Goal: Obtain resource: Obtain resource

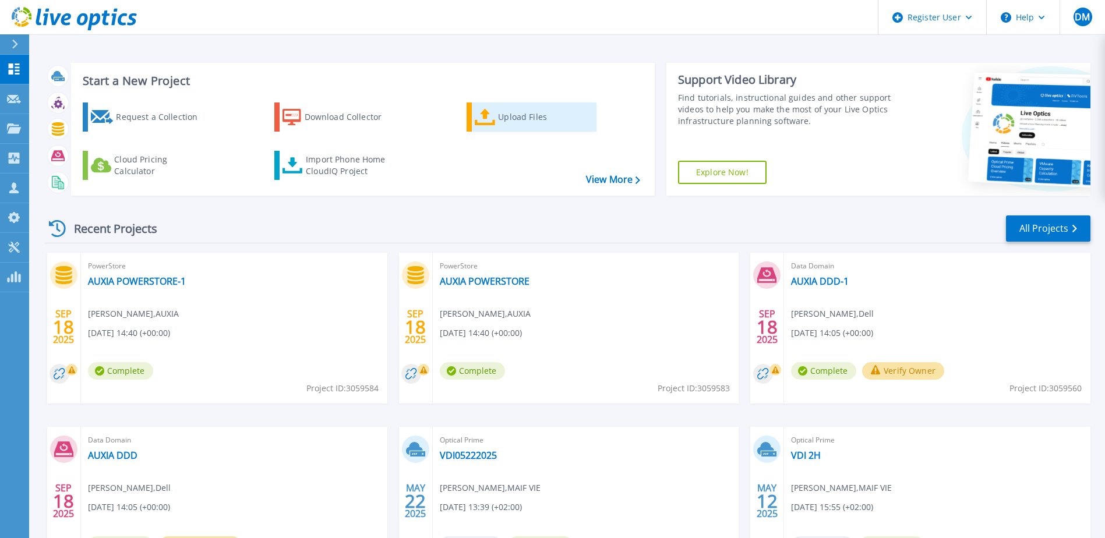
click at [485, 116] on icon at bounding box center [485, 117] width 21 height 17
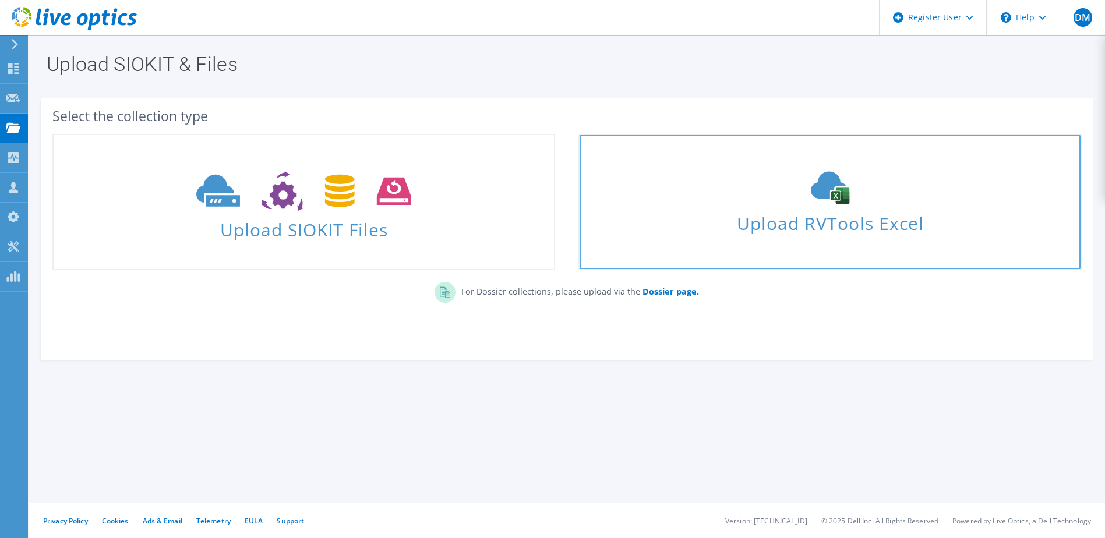
click at [832, 205] on div "Upload RVTools Excel" at bounding box center [830, 202] width 500 height 62
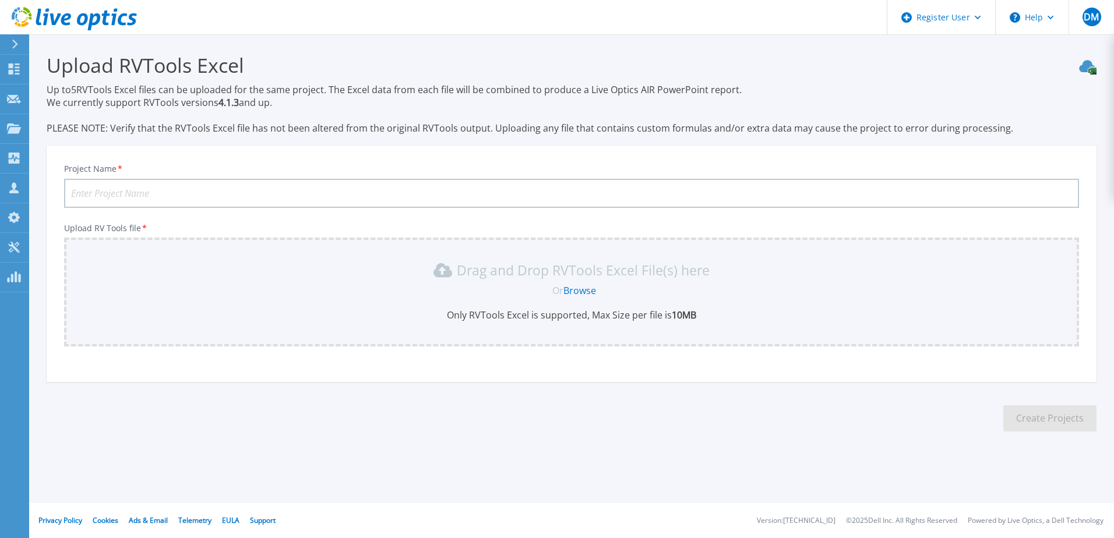
click at [168, 200] on input "Project Name *" at bounding box center [571, 193] width 1015 height 29
type input "Monext -UCS"
click at [570, 281] on div "Drag and Drop RVTools Excel File(s) here Or Browse Only RVTools Excel is suppor…" at bounding box center [571, 291] width 1001 height 61
click at [580, 287] on link "Browse" at bounding box center [579, 290] width 33 height 13
click at [584, 289] on link "Browse" at bounding box center [579, 290] width 33 height 13
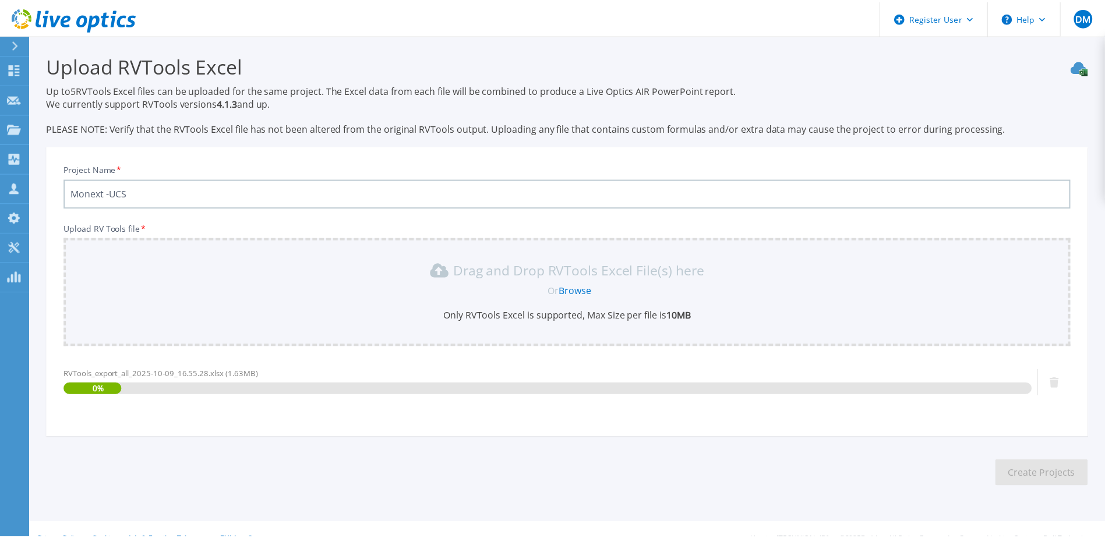
scroll to position [20, 0]
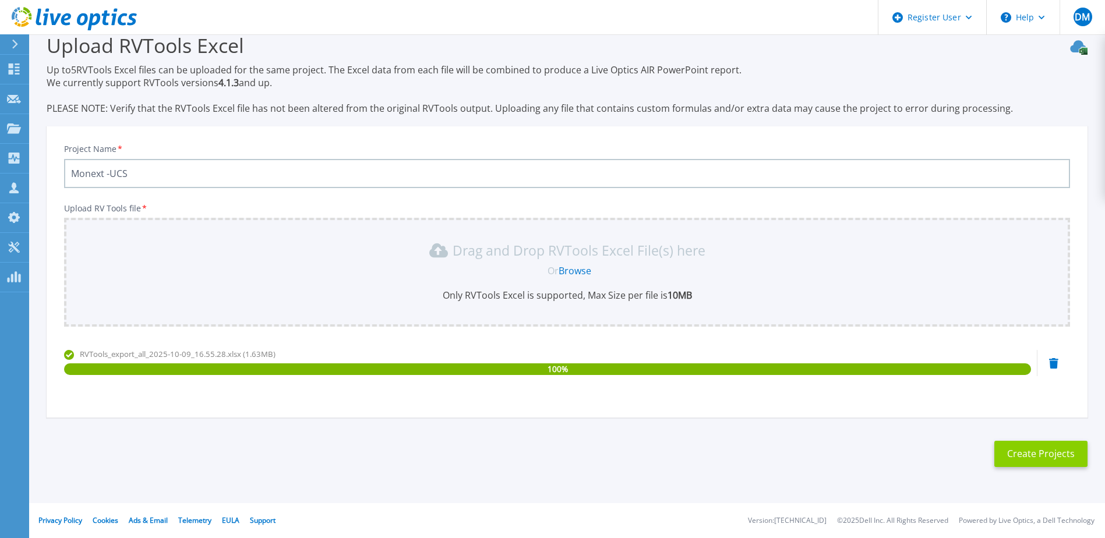
click at [1036, 462] on button "Create Projects" at bounding box center [1040, 454] width 93 height 26
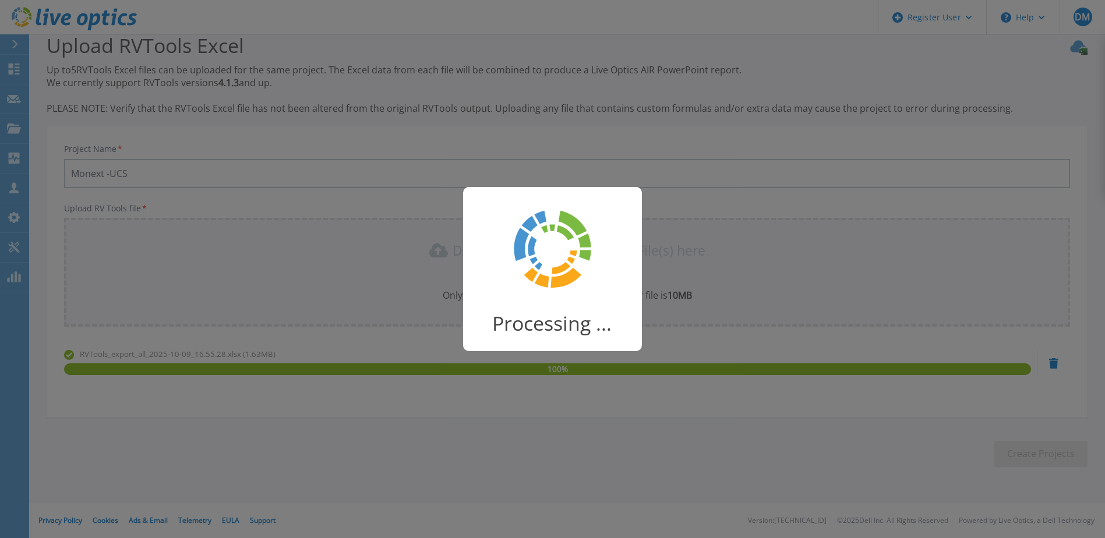
scroll to position [15, 0]
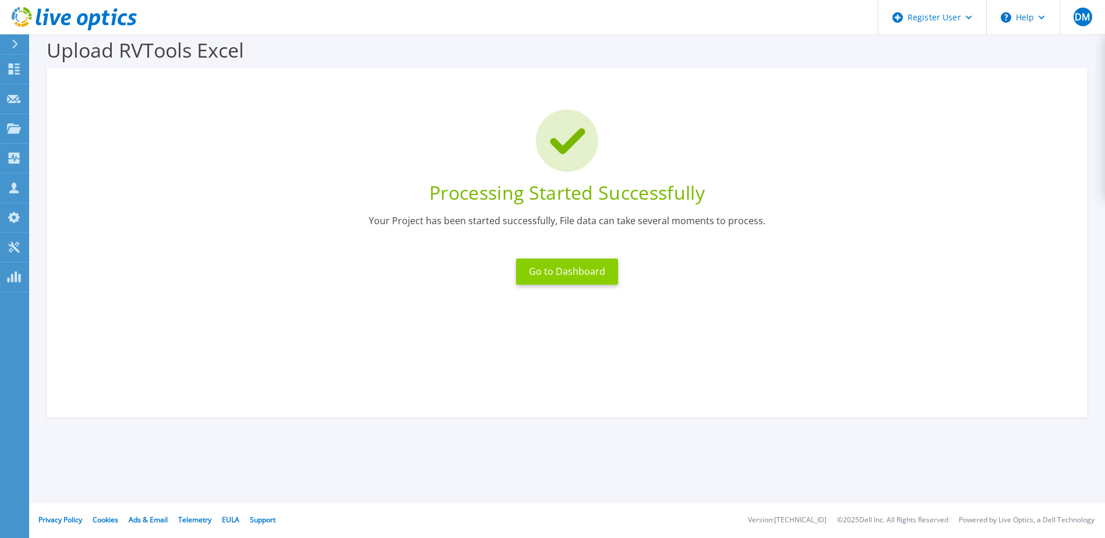
click at [548, 274] on button "Go to Dashboard" at bounding box center [567, 272] width 102 height 26
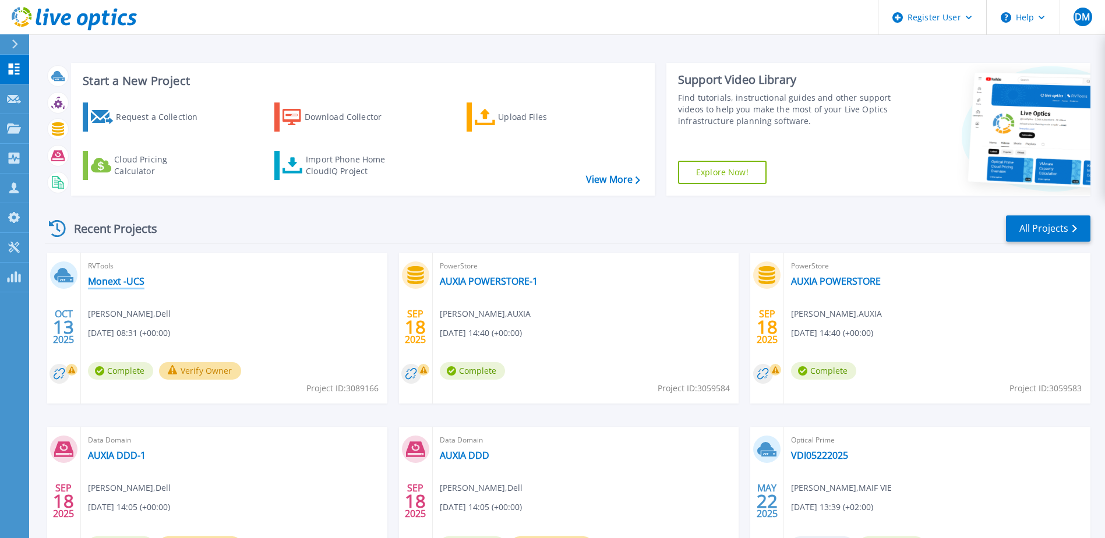
click at [110, 276] on link "Monext -UCS" at bounding box center [116, 282] width 57 height 12
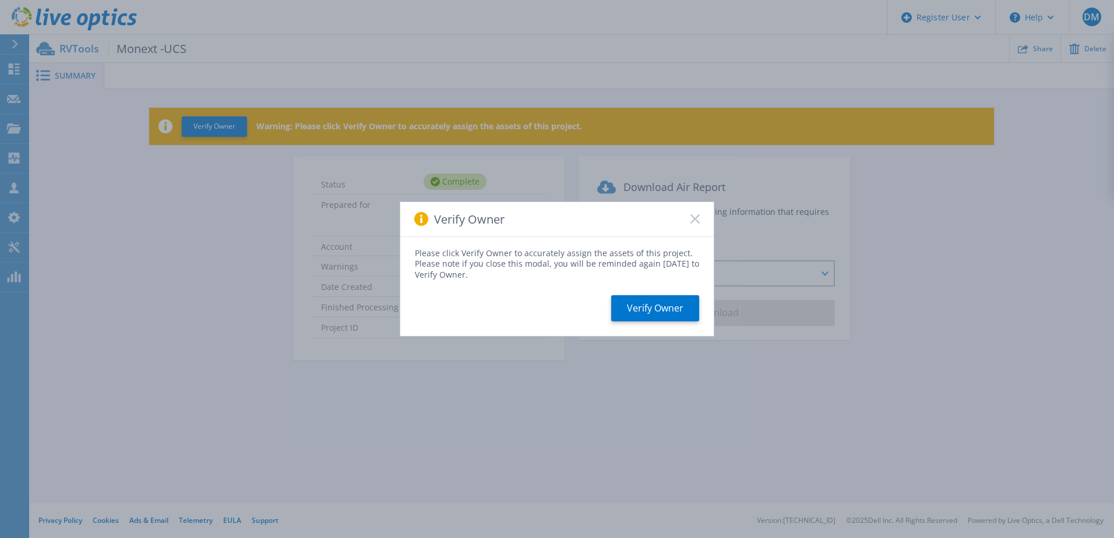
click at [693, 220] on icon at bounding box center [694, 218] width 9 height 9
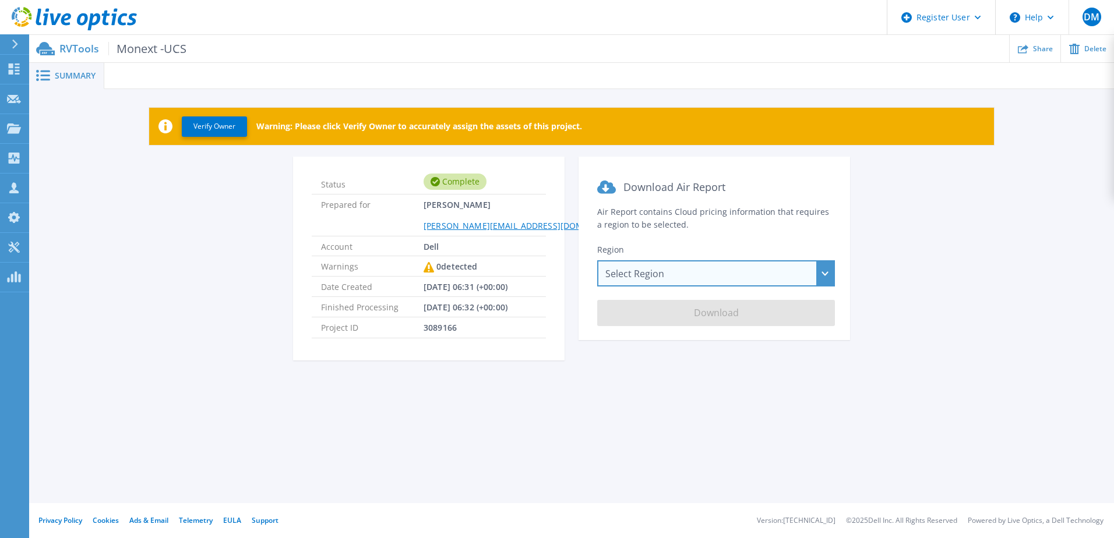
click at [631, 277] on div "Select Region [GEOGRAPHIC_DATA] ([GEOGRAPHIC_DATA]) [GEOGRAPHIC_DATA] ([GEOGRAP…" at bounding box center [716, 273] width 238 height 26
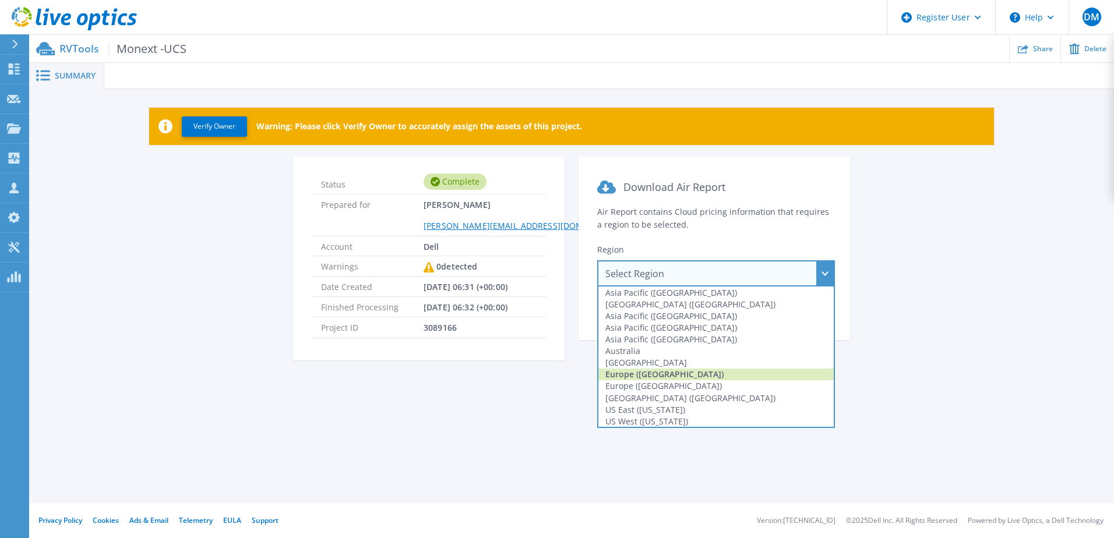
click at [654, 376] on div "Europe (Frankfurt)" at bounding box center [715, 375] width 235 height 12
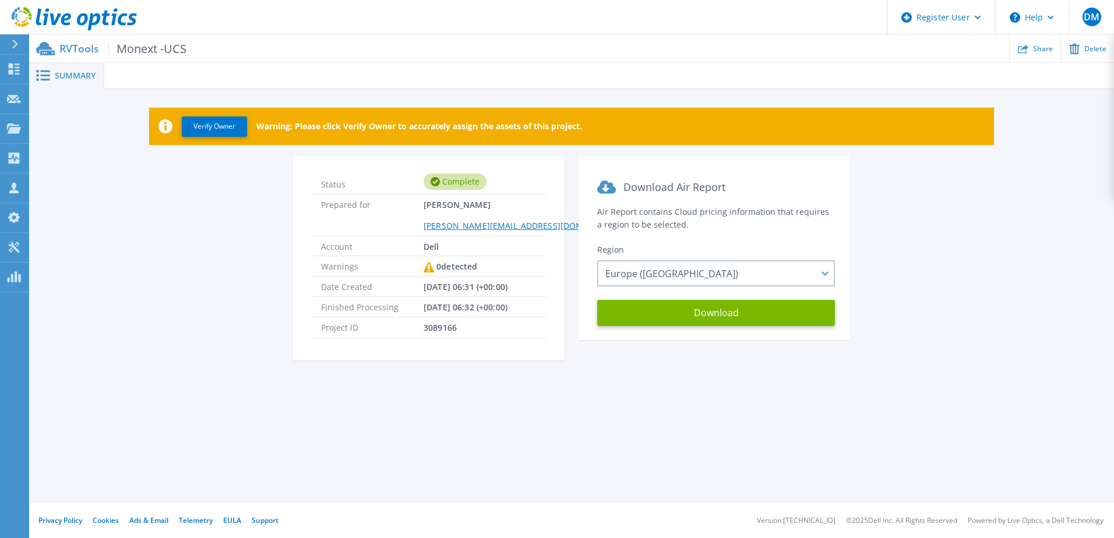
click at [633, 373] on div "Download Air Report Air Report contains Cloud pricing information that requires…" at bounding box center [713, 266] width 271 height 218
click at [697, 309] on button "Download" at bounding box center [716, 313] width 238 height 26
click at [225, 264] on div "Status Complete Prepared for David Marsaud David.Marsaud@Dell.com Account Dell …" at bounding box center [572, 266] width 1050 height 218
click at [722, 315] on button "Download" at bounding box center [716, 313] width 238 height 26
click at [223, 129] on button "Verify Owner" at bounding box center [214, 126] width 65 height 20
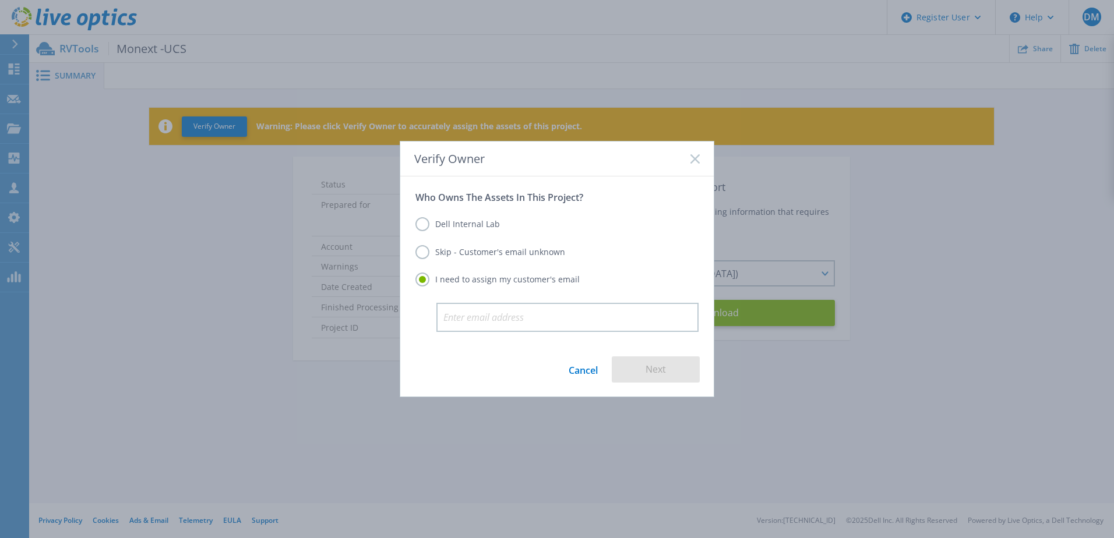
click at [469, 256] on label "Skip - Customer's email unknown" at bounding box center [490, 252] width 150 height 14
click at [0, 0] on input "Skip - Customer's email unknown" at bounding box center [0, 0] width 0 height 0
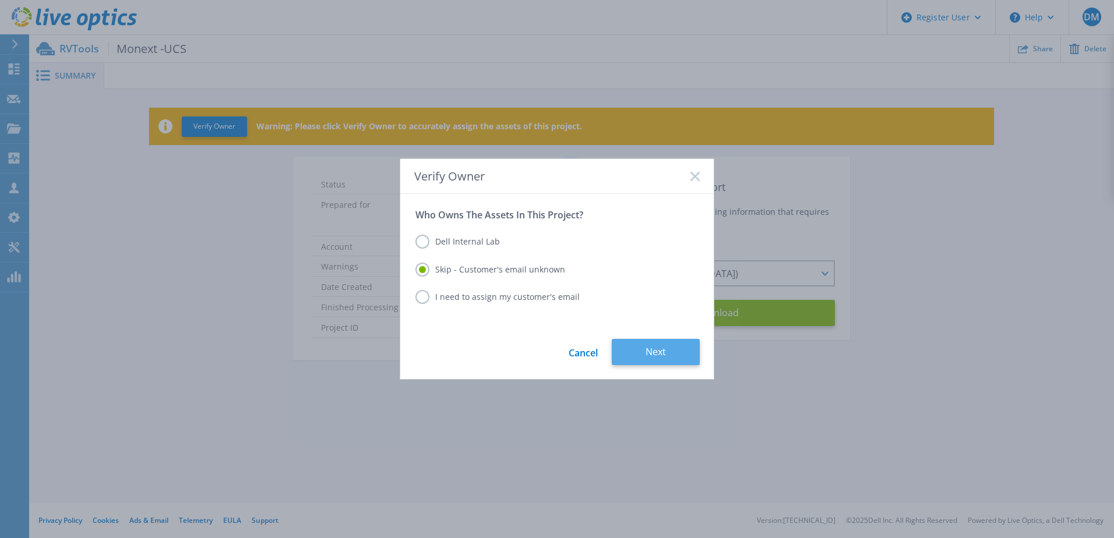
click at [649, 356] on button "Next" at bounding box center [656, 352] width 88 height 26
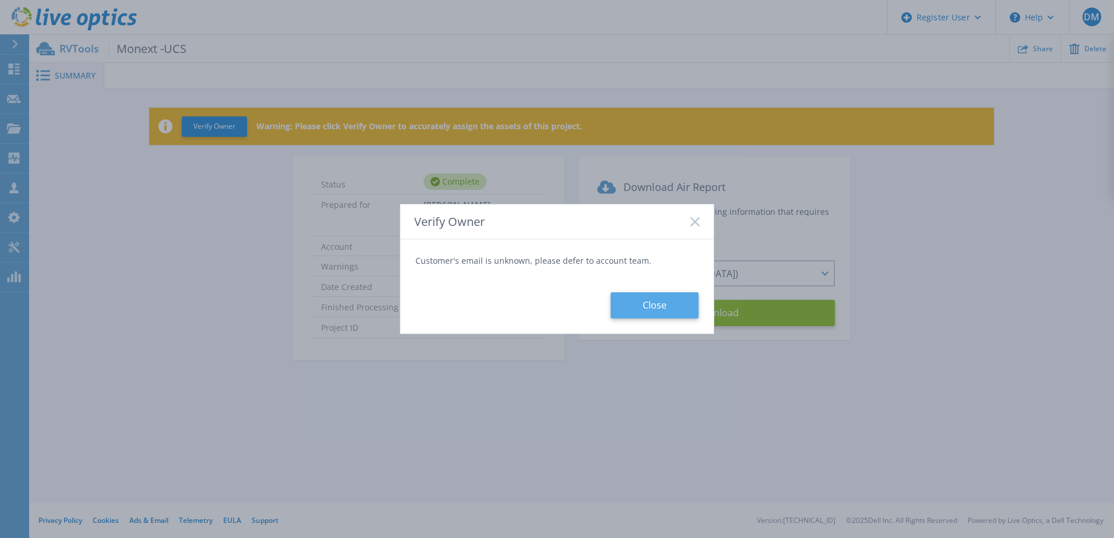
click at [647, 304] on button "Close" at bounding box center [654, 305] width 88 height 26
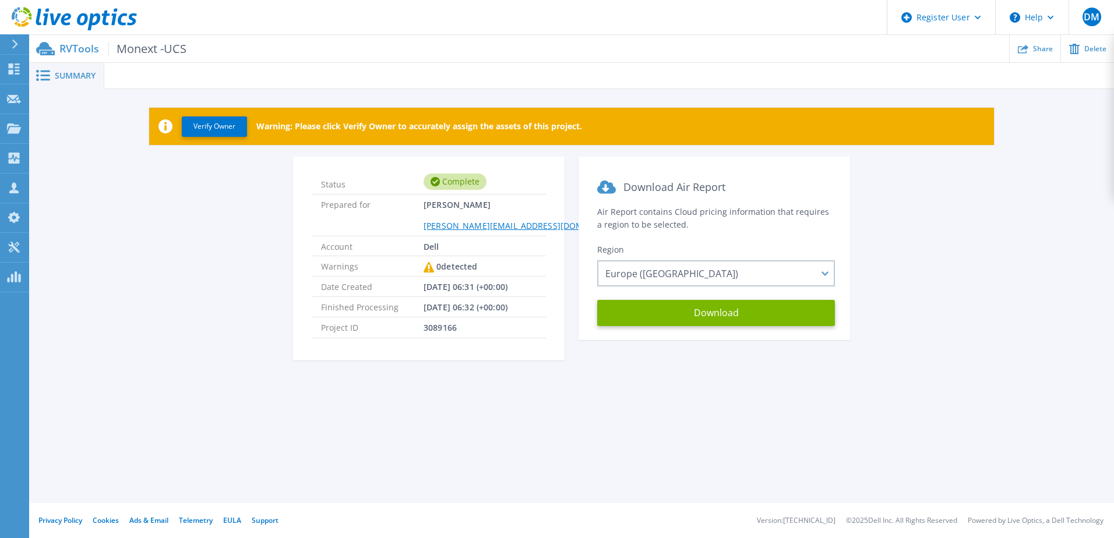
click at [167, 182] on div "Status Complete Prepared for [PERSON_NAME] [PERSON_NAME][EMAIL_ADDRESS][DOMAIN_…" at bounding box center [572, 266] width 1050 height 218
click at [78, 68] on div "Summary" at bounding box center [66, 76] width 75 height 26
click at [154, 50] on span "Monext -UCS" at bounding box center [147, 48] width 78 height 13
click at [68, 67] on div "Summary" at bounding box center [66, 76] width 75 height 26
click at [262, 224] on div "Status Complete Prepared for [PERSON_NAME] [PERSON_NAME][EMAIL_ADDRESS][DOMAIN_…" at bounding box center [572, 266] width 1050 height 218
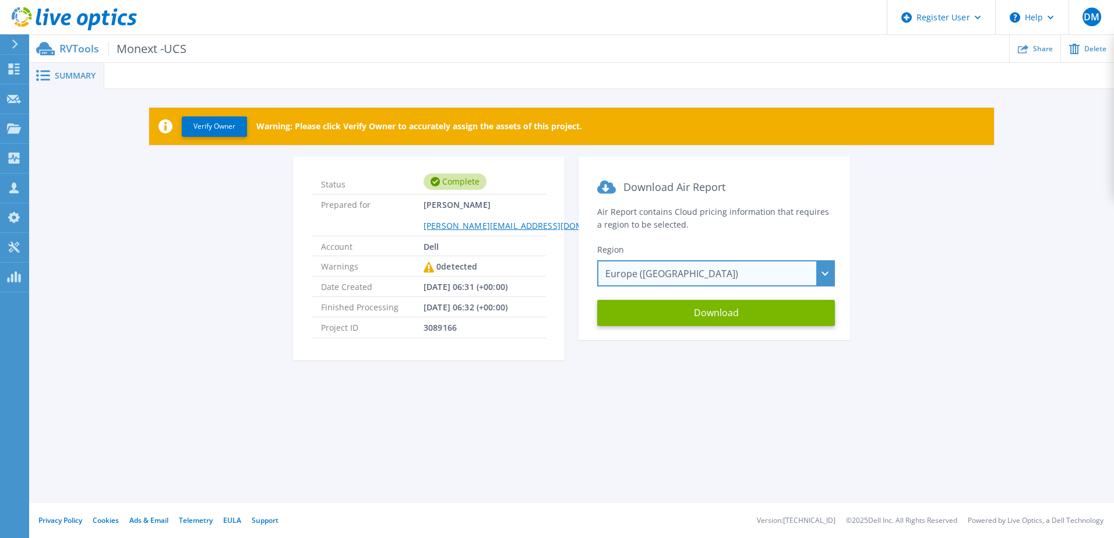
click at [669, 277] on div "Europe (Frankfurt) Asia Pacific (Hong Kong) Asia Pacific (Mumbai) Asia Pacific …" at bounding box center [716, 273] width 238 height 26
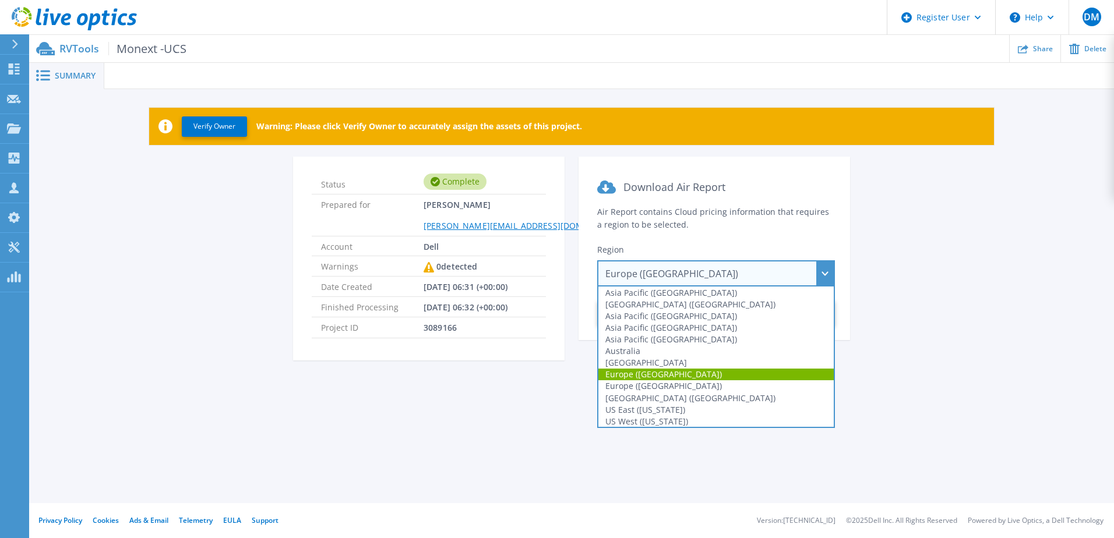
click at [669, 277] on div "Europe (Frankfurt) Asia Pacific (Hong Kong) Asia Pacific (Mumbai) Asia Pacific …" at bounding box center [716, 273] width 238 height 26
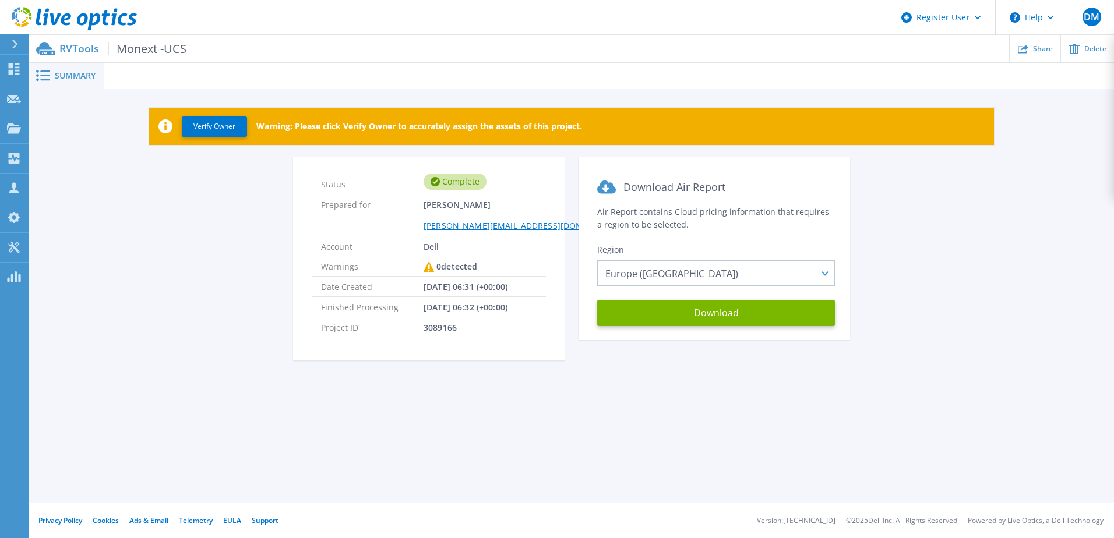
click at [1046, 264] on div "Status Complete Prepared for [PERSON_NAME] [PERSON_NAME][EMAIL_ADDRESS][DOMAIN_…" at bounding box center [572, 266] width 1050 height 218
click at [22, 66] on link "Dashboard Dashboard" at bounding box center [14, 70] width 29 height 30
click at [48, 69] on p "Dashboard" at bounding box center [51, 70] width 43 height 30
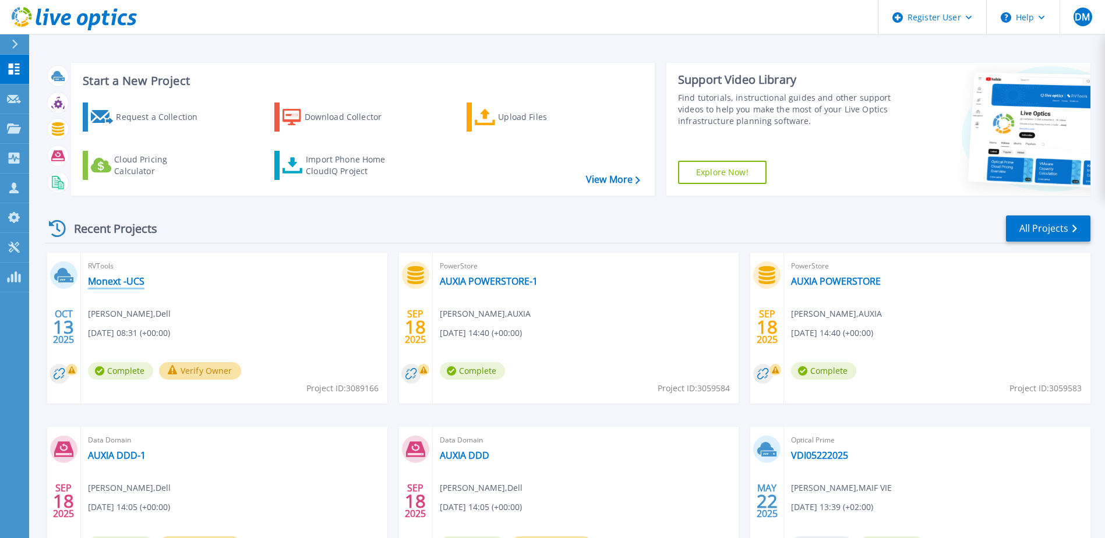
click at [121, 285] on link "Monext -UCS" at bounding box center [116, 282] width 57 height 12
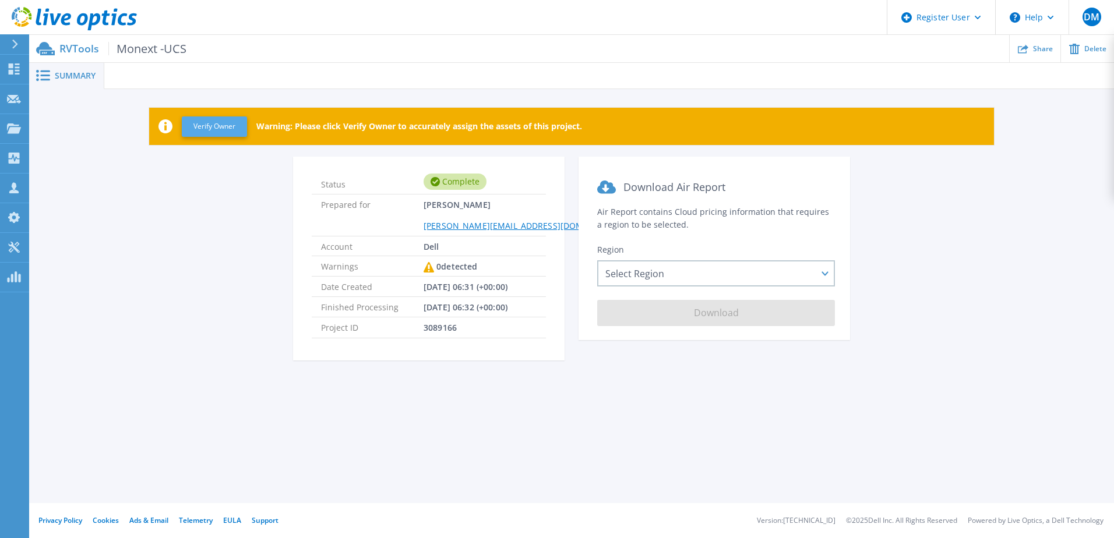
click at [205, 133] on button "Verify Owner" at bounding box center [214, 126] width 65 height 20
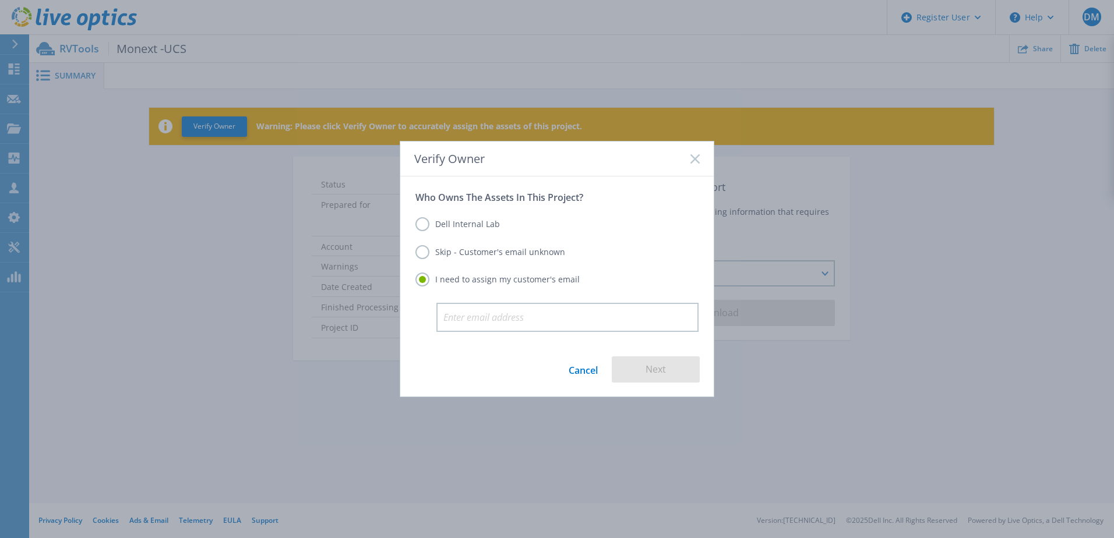
click at [469, 227] on label "Dell Internal Lab" at bounding box center [457, 224] width 84 height 14
click at [0, 0] on input "Dell Internal Lab" at bounding box center [0, 0] width 0 height 0
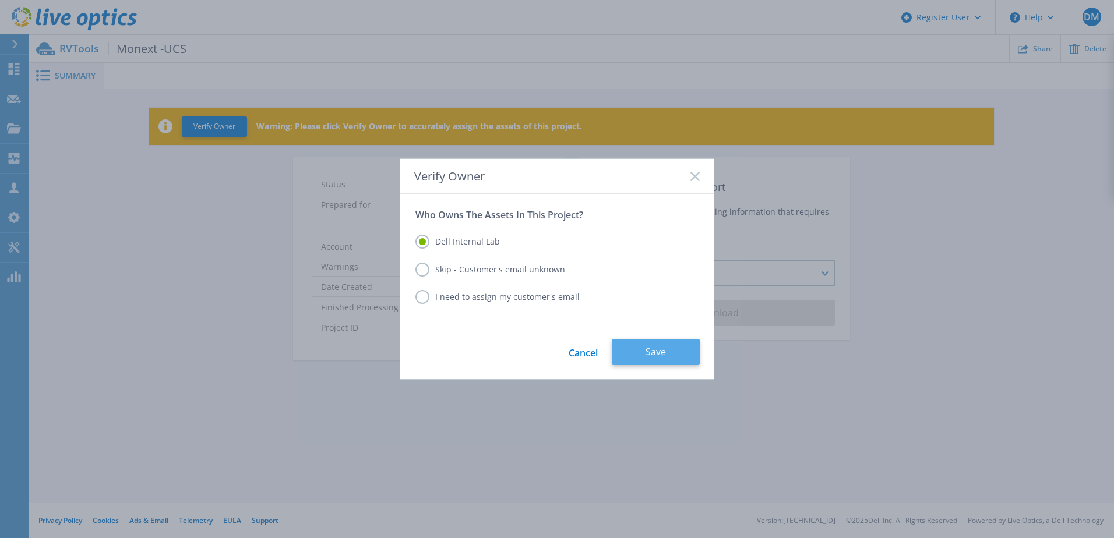
click at [654, 348] on button "Save" at bounding box center [656, 352] width 88 height 26
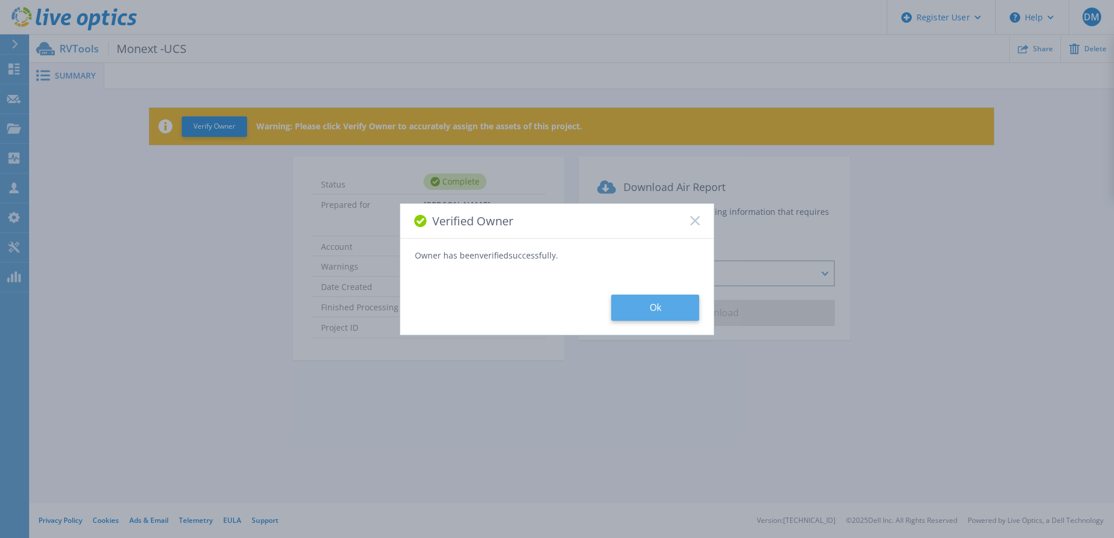
click at [652, 304] on button "Ok" at bounding box center [655, 308] width 88 height 26
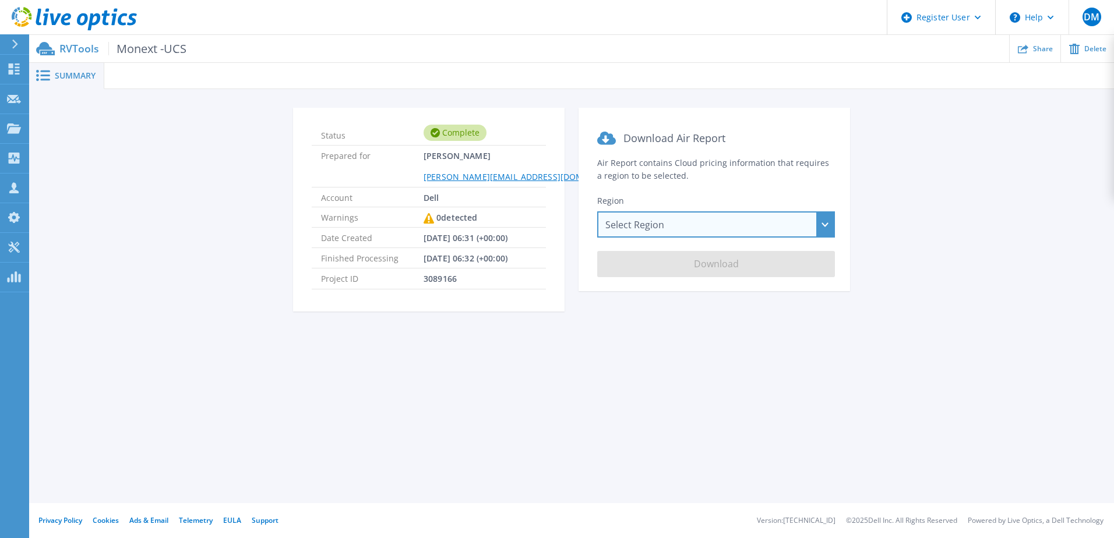
click at [634, 228] on div "Select Region [GEOGRAPHIC_DATA] ([GEOGRAPHIC_DATA]) [GEOGRAPHIC_DATA] ([GEOGRAP…" at bounding box center [716, 224] width 238 height 26
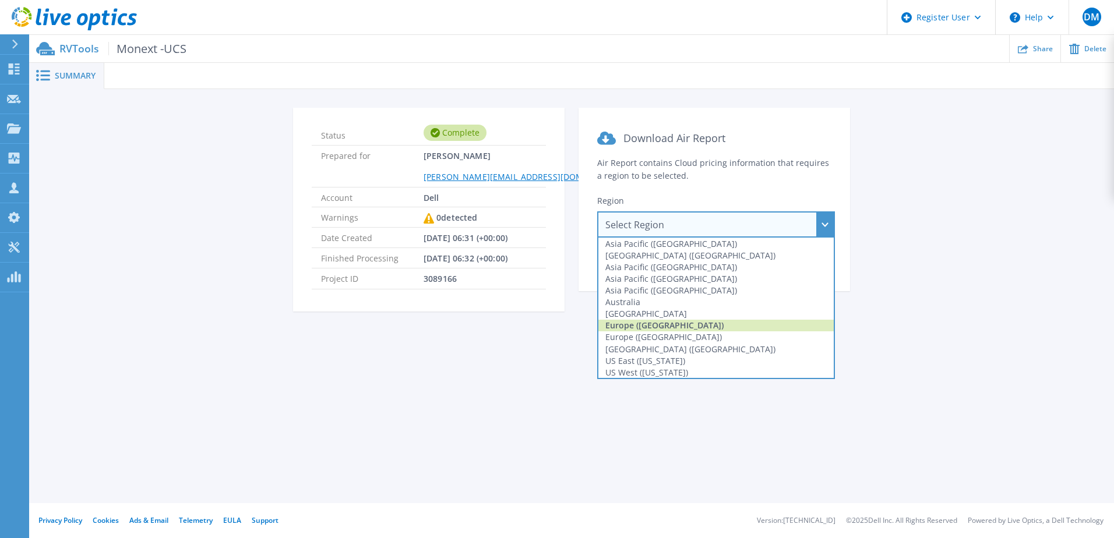
click at [628, 326] on div "Europe ([GEOGRAPHIC_DATA])" at bounding box center [715, 326] width 235 height 12
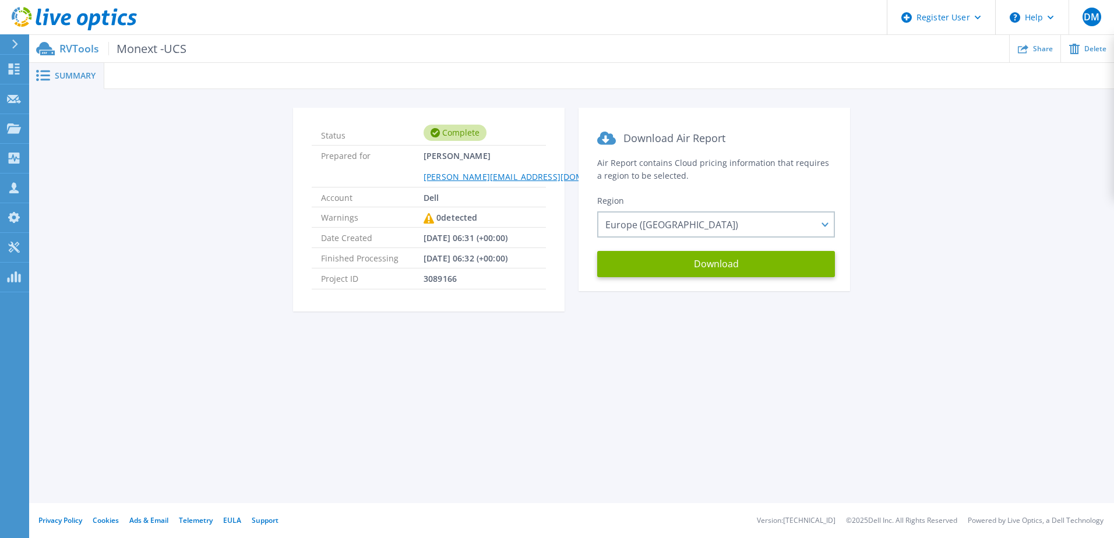
click at [628, 327] on div "Status Complete Prepared for [PERSON_NAME] [PERSON_NAME][EMAIL_ADDRESS][DOMAIN_…" at bounding box center [571, 216] width 1085 height 254
click at [716, 303] on div "Download Air Report Air Report contains Cloud pricing information that requires…" at bounding box center [713, 217] width 271 height 218
click at [706, 319] on div "Download Air Report Air Report contains Cloud pricing information that requires…" at bounding box center [713, 217] width 271 height 218
click at [80, 231] on div "Status Complete Prepared for [PERSON_NAME] [PERSON_NAME][EMAIL_ADDRESS][DOMAIN_…" at bounding box center [572, 217] width 1050 height 218
click at [579, 405] on div "Summary Status Complete Prepared for [PERSON_NAME] [PERSON_NAME][EMAIL_ADDRESS]…" at bounding box center [571, 251] width 1085 height 503
